Goal: Task Accomplishment & Management: Complete application form

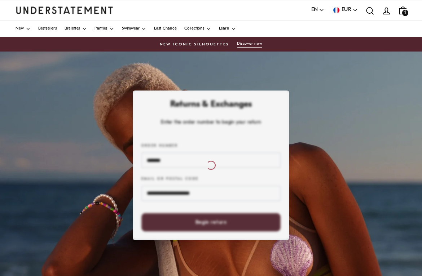
scroll to position [3, 0]
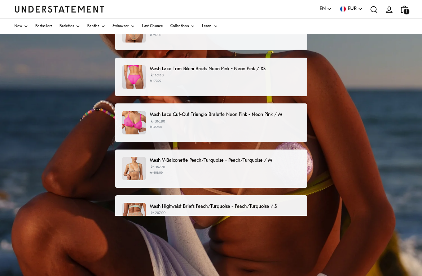
scroll to position [95, 0]
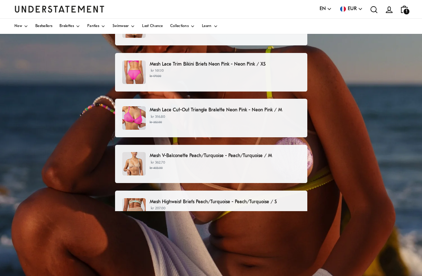
click at [155, 161] on p "kr 362.70 kr 403.00" at bounding box center [225, 165] width 150 height 11
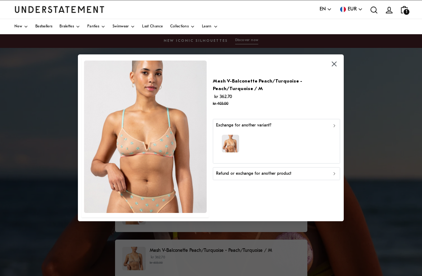
click at [331, 130] on div "Exchange for another variant?" at bounding box center [276, 126] width 121 height 7
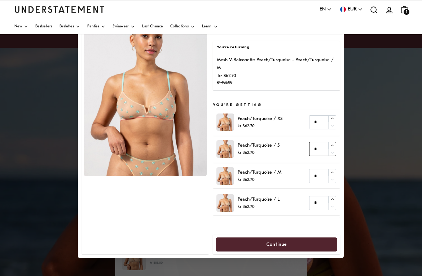
type input "*"
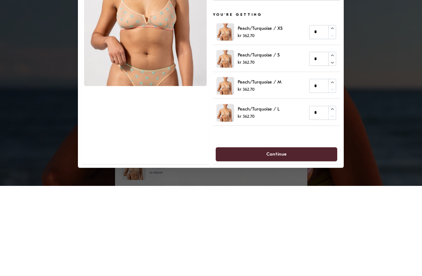
click at [366, 26] on div at bounding box center [211, 138] width 422 height 276
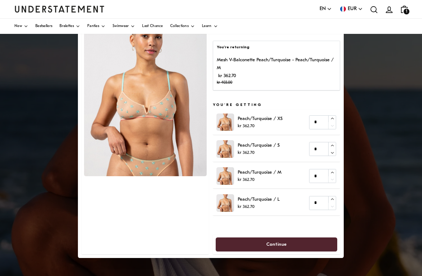
click at [279, 252] on span "Continue" at bounding box center [276, 245] width 21 height 13
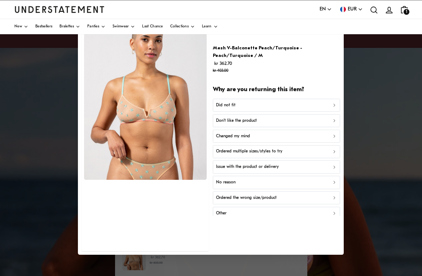
click at [337, 201] on button "Ordered the wrong size/product" at bounding box center [276, 198] width 127 height 13
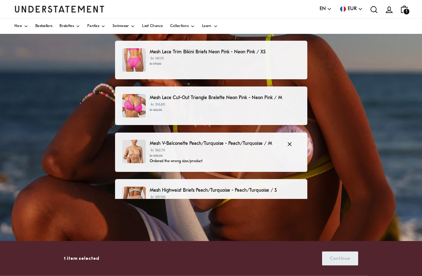
scroll to position [107, 0]
click at [339, 255] on div "1 item selected Continue" at bounding box center [211, 258] width 295 height 35
click at [236, 156] on small "kr 403.00" at bounding box center [215, 156] width 130 height 5
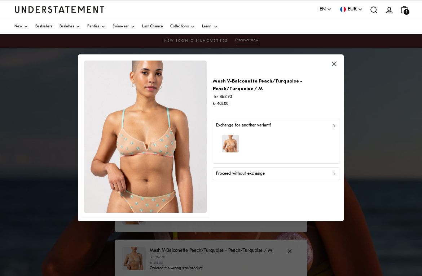
click at [330, 134] on div "button" at bounding box center [276, 144] width 121 height 31
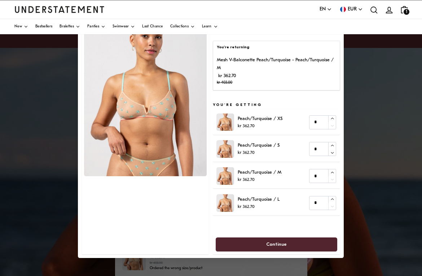
click at [247, 157] on p "kr 362.70" at bounding box center [259, 153] width 42 height 7
click at [279, 252] on span "Continue" at bounding box center [276, 245] width 21 height 13
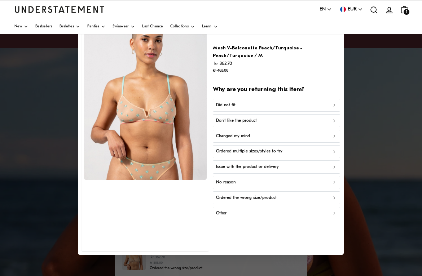
click at [334, 201] on icon "button" at bounding box center [334, 198] width 5 height 5
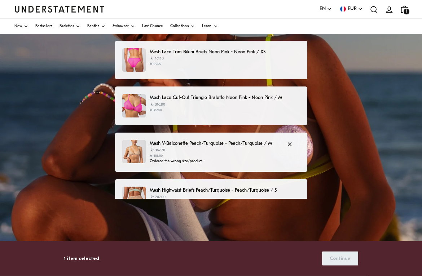
scroll to position [107, 0]
click at [78, 255] on p "1 item selected" at bounding box center [81, 259] width 35 height 8
click at [181, 154] on small "kr 403.00" at bounding box center [215, 156] width 130 height 5
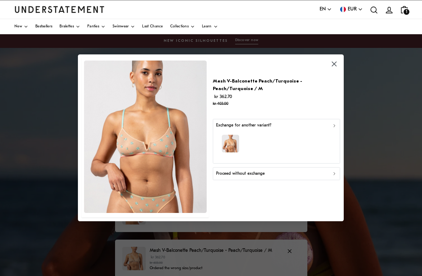
click at [335, 130] on div "Exchange for another variant?" at bounding box center [276, 126] width 121 height 7
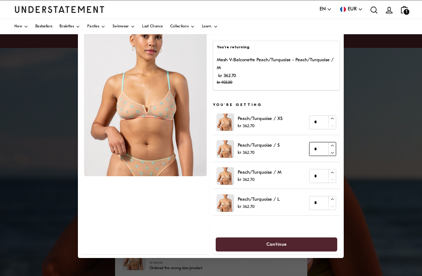
click at [319, 157] on input "*" at bounding box center [323, 150] width 27 height 14
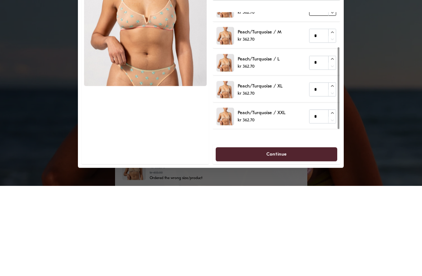
scroll to position [50, 0]
click at [389, 66] on div at bounding box center [211, 138] width 422 height 276
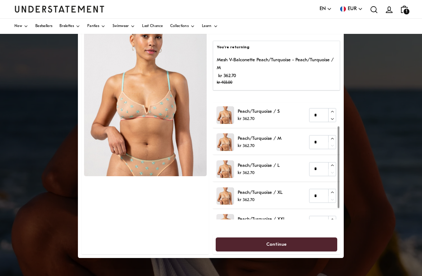
scroll to position [38, 0]
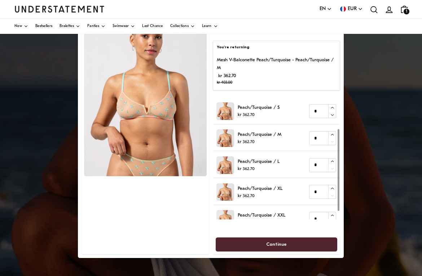
click at [275, 252] on span "Continue" at bounding box center [276, 245] width 21 height 13
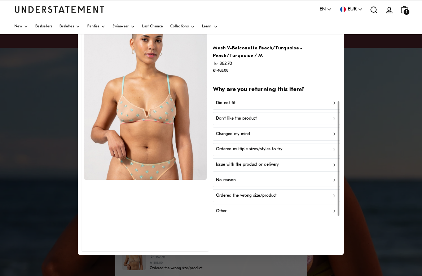
scroll to position [2, 0]
click at [333, 106] on icon "button" at bounding box center [334, 103] width 5 height 5
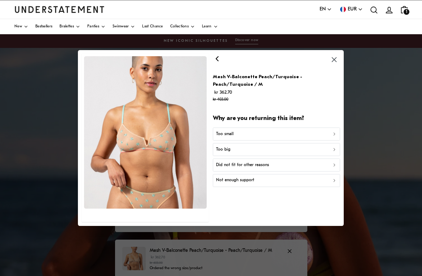
click at [333, 152] on icon "button" at bounding box center [334, 149] width 5 height 5
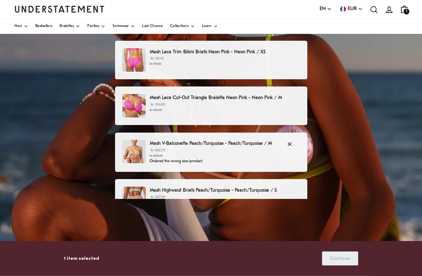
scroll to position [107, 0]
click at [344, 255] on div "1 item selected Continue" at bounding box center [211, 258] width 295 height 35
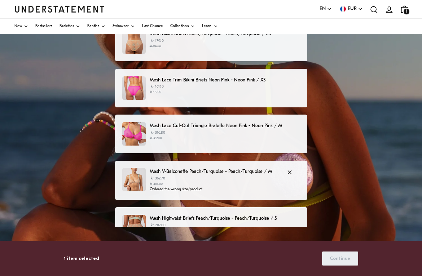
scroll to position [0, 0]
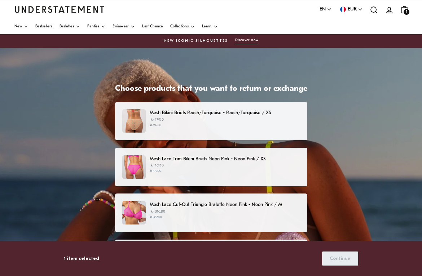
scroll to position [25, 0]
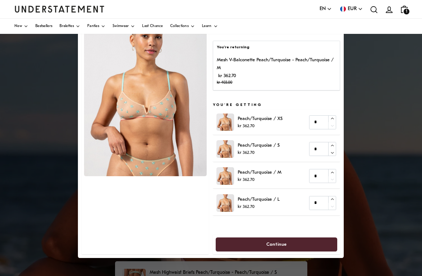
scroll to position [115, 0]
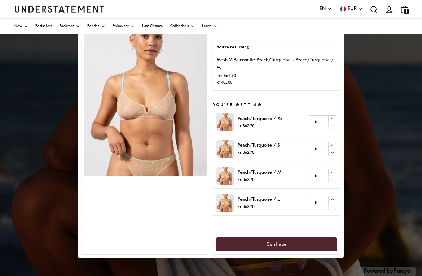
click at [389, 10] on icon "account" at bounding box center [389, 9] width 9 height 9
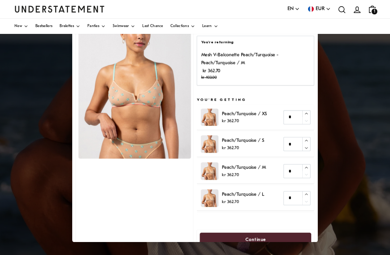
scroll to position [0, 0]
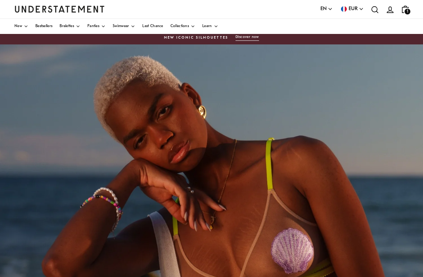
scroll to position [3, 0]
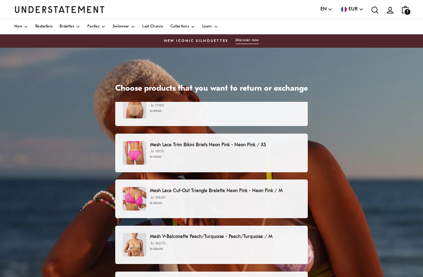
scroll to position [14, 0]
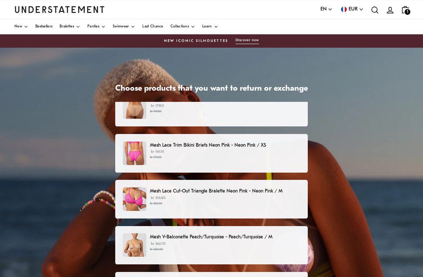
click at [164, 238] on p "Mesh V-Balconette Peach/Turquoise - Peach/Turquoise / M" at bounding box center [225, 237] width 150 height 8
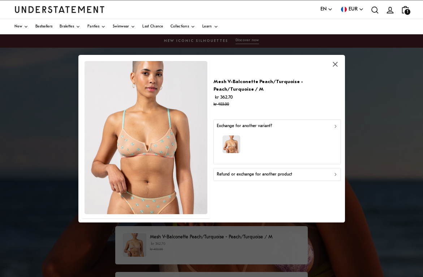
click at [331, 130] on div "button" at bounding box center [276, 145] width 121 height 31
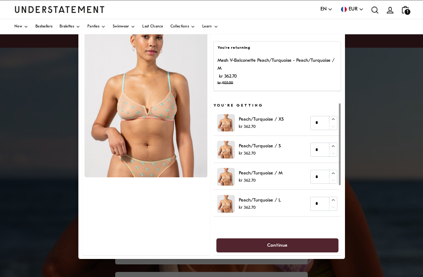
click at [258, 151] on p "kr 362.70" at bounding box center [259, 153] width 42 height 7
click at [322, 152] on input "*" at bounding box center [323, 150] width 27 height 14
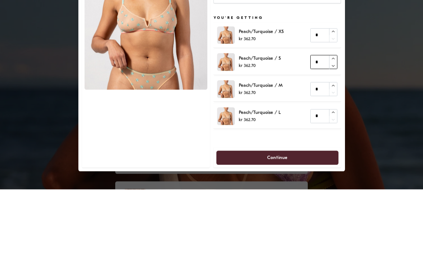
type input "*"
click at [167, 107] on div at bounding box center [145, 139] width 127 height 234
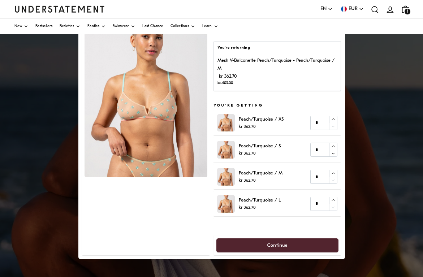
click at [275, 243] on span "Continue" at bounding box center [277, 245] width 21 height 13
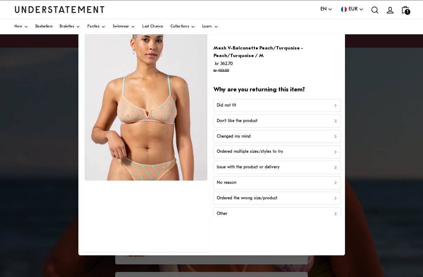
click at [336, 103] on icon "button" at bounding box center [334, 105] width 5 height 5
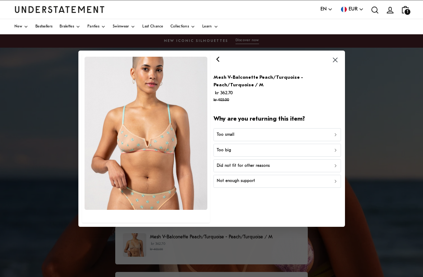
click at [333, 148] on icon "button" at bounding box center [334, 150] width 5 height 5
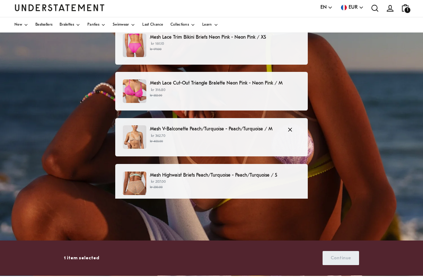
scroll to position [107, 0]
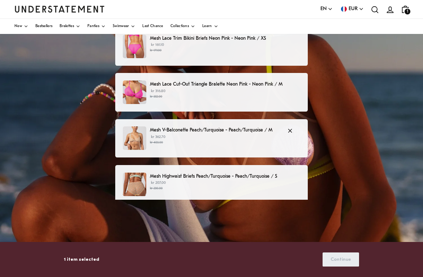
click at [219, 219] on h3 "Before submitting your return, please confirm the following:" at bounding box center [211, 222] width 176 height 7
click at [253, 223] on h3 "Before submitting your return, please confirm the following:" at bounding box center [211, 222] width 176 height 7
click at [247, 221] on h3 "Before submitting your return, please confirm the following:" at bounding box center [211, 222] width 176 height 7
click at [228, 226] on div "Mesh Bikini Briefs Peach/Turquoise - Peach/Turquoise / XS kr 179.10 kr 199.00 M…" at bounding box center [211, 121] width 192 height 252
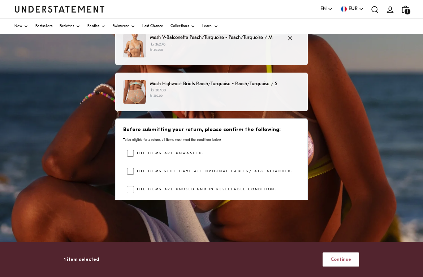
click at [346, 255] on span "Continue" at bounding box center [340, 259] width 21 height 13
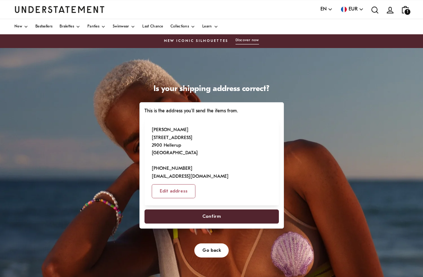
click at [210, 210] on span "Confirm" at bounding box center [211, 216] width 18 height 13
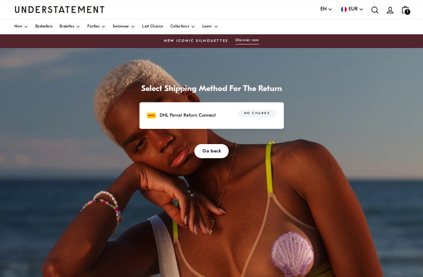
click at [256, 114] on span "No charge" at bounding box center [257, 113] width 26 height 7
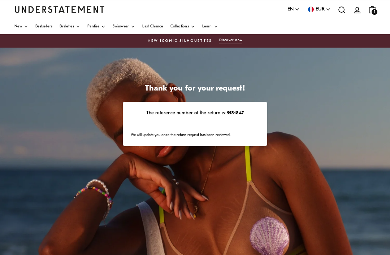
scroll to position [23, 0]
